Goal: Task Accomplishment & Management: Complete application form

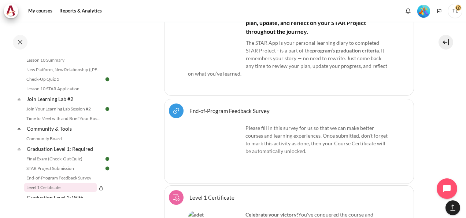
scroll to position [753, 0]
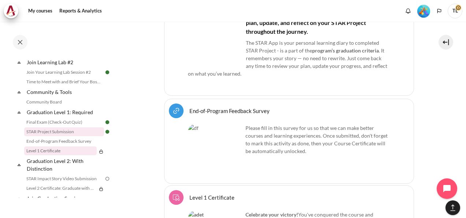
click at [62, 136] on link "STAR Project Submission" at bounding box center [64, 131] width 80 height 9
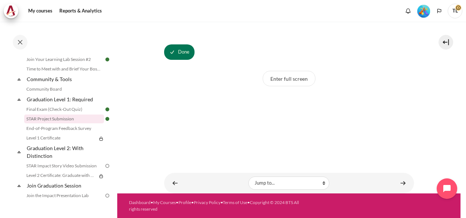
scroll to position [50, 0]
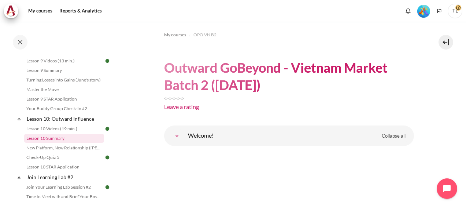
scroll to position [675, 0]
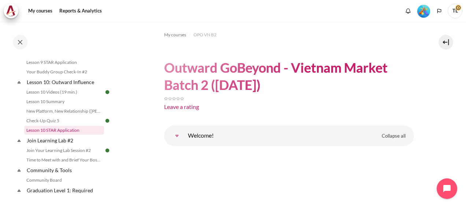
click at [76, 135] on link "Lesson 10 STAR Application" at bounding box center [64, 130] width 80 height 9
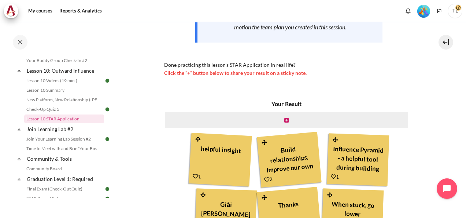
scroll to position [723, 0]
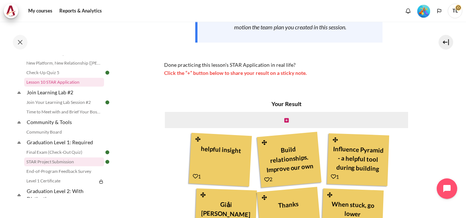
click at [74, 166] on link "STAR Project Submission" at bounding box center [64, 161] width 80 height 9
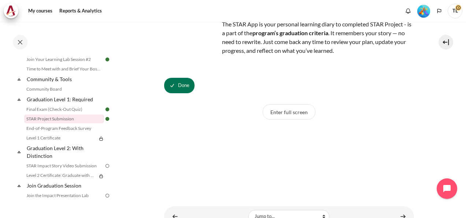
scroll to position [50, 0]
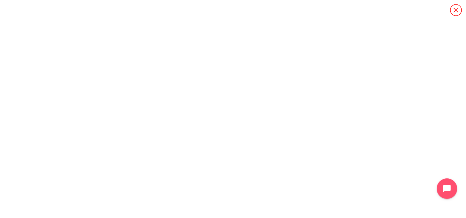
click at [456, 10] on icon "Content" at bounding box center [456, 10] width 12 height 12
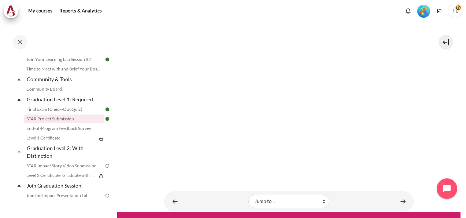
scroll to position [238, 0]
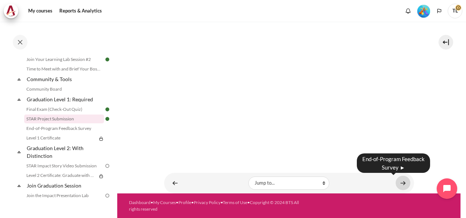
click at [400, 183] on link "Content" at bounding box center [403, 183] width 15 height 14
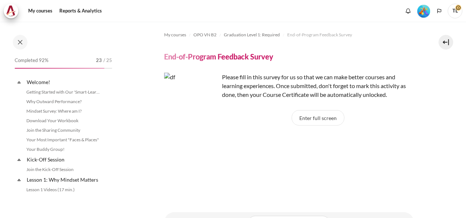
scroll to position [776, 0]
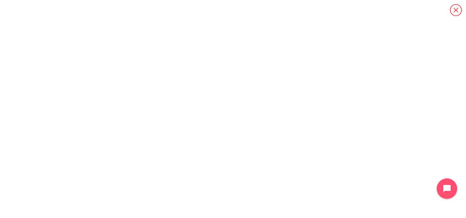
click at [455, 10] on icon "Content" at bounding box center [456, 10] width 13 height 13
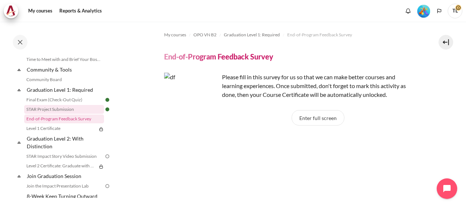
click at [66, 114] on link "STAR Project Submission" at bounding box center [64, 109] width 80 height 9
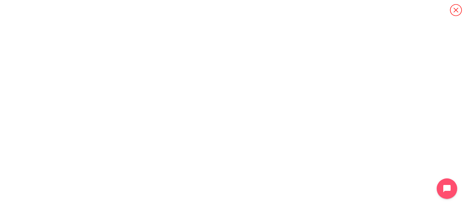
scroll to position [50, 0]
click at [455, 8] on icon "Content" at bounding box center [456, 10] width 13 height 13
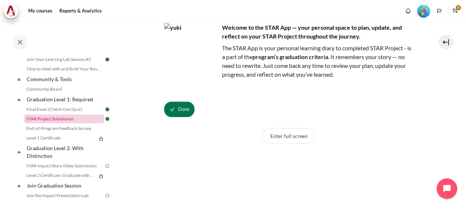
click at [55, 123] on link "STAR Project Submission" at bounding box center [64, 118] width 80 height 9
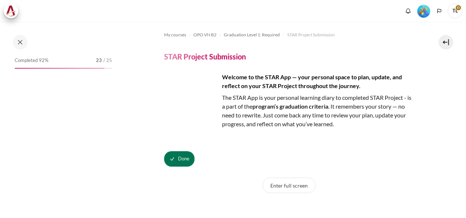
scroll to position [766, 0]
